Goal: Complete application form: Complete application form

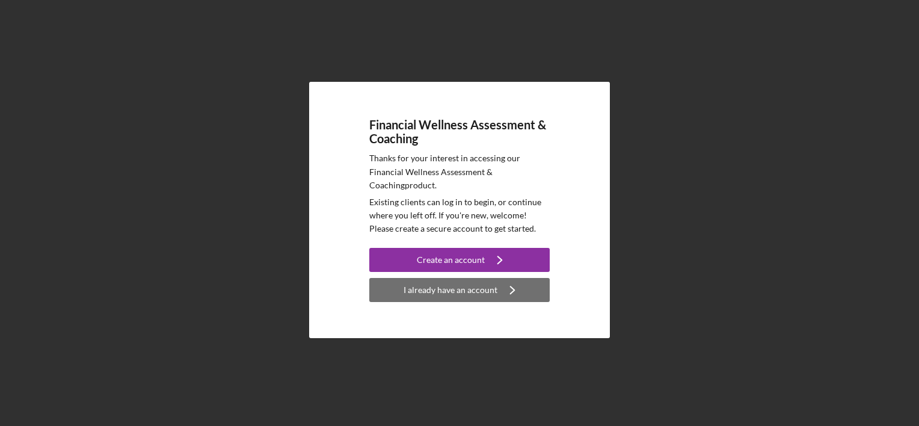
click at [509, 282] on icon "Icon/Navigate" at bounding box center [512, 290] width 30 height 30
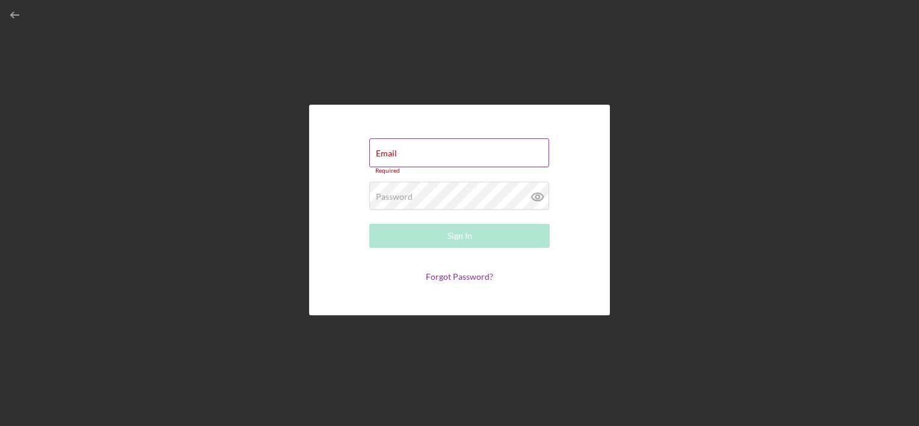
click at [433, 145] on div "Email Required" at bounding box center [459, 156] width 180 height 36
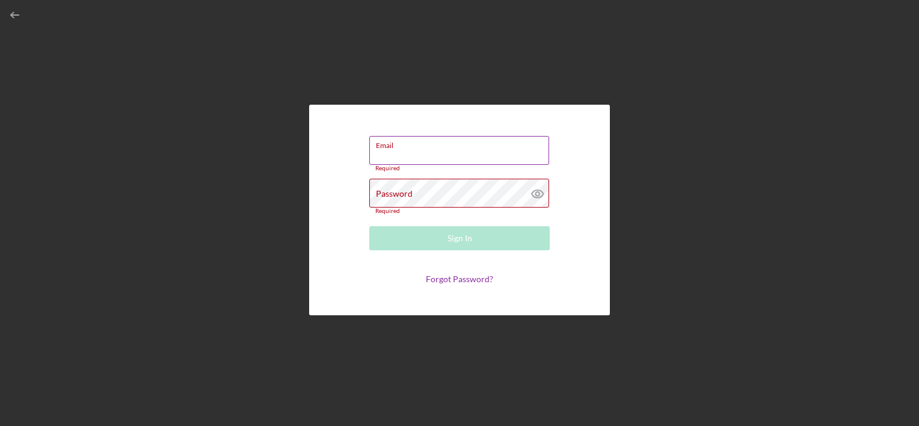
click at [431, 152] on input "Email" at bounding box center [459, 150] width 180 height 29
type input "e"
